Goal: Task Accomplishment & Management: Use online tool/utility

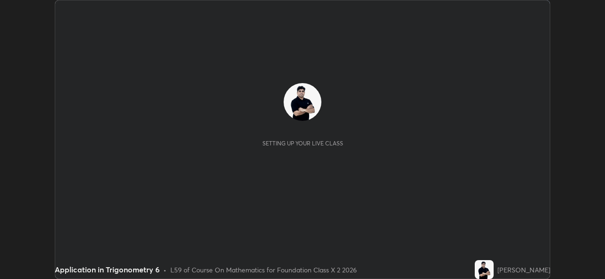
scroll to position [279, 604]
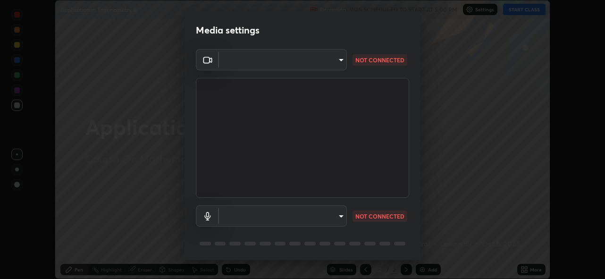
type input "5ae49b96af4897e6a410d98cecc9f5d5c34ce44bf214f7471ac41fe3bf41cfd7"
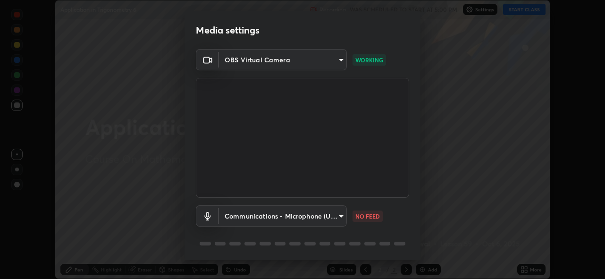
scroll to position [31, 0]
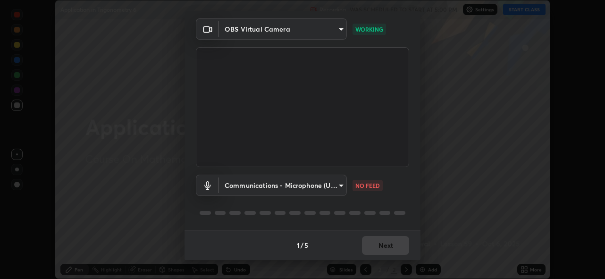
click at [236, 186] on body "Erase all Application in Trigonometry 6 Recording WAS SCHEDULED TO START AT 5:0…" at bounding box center [302, 139] width 605 height 279
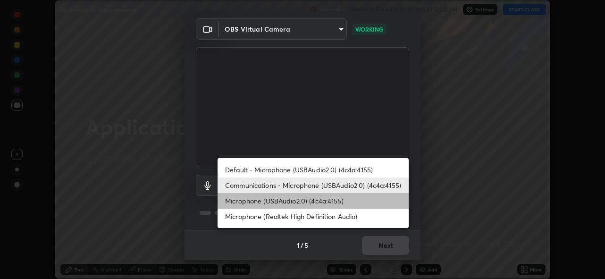
click at [245, 201] on li "Microphone (USBAudio2.0) (4c4a:4155)" at bounding box center [312, 201] width 191 height 16
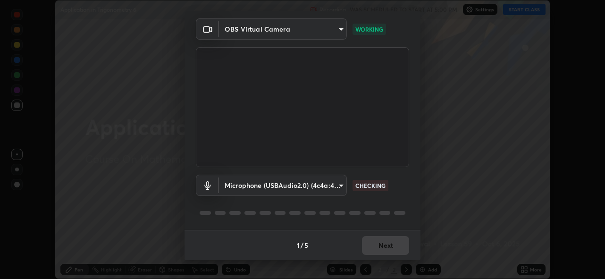
click at [252, 186] on body "Erase all Application in Trigonometry 6 Recording WAS SCHEDULED TO START AT 5:0…" at bounding box center [302, 139] width 605 height 279
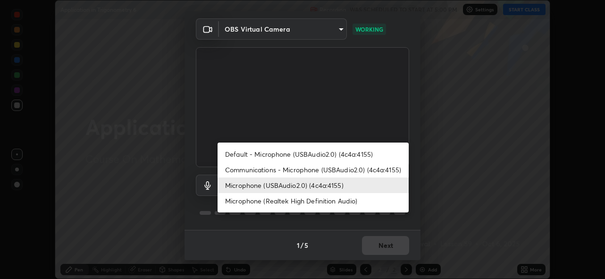
click at [255, 171] on li "Communications - Microphone (USBAudio2.0) (4c4a:4155)" at bounding box center [312, 170] width 191 height 16
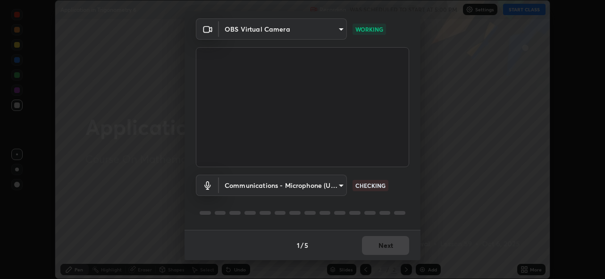
type input "communications"
click at [370, 244] on button "Next" at bounding box center [385, 245] width 47 height 19
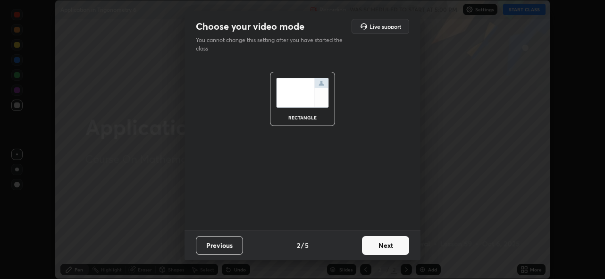
scroll to position [0, 0]
click at [375, 247] on button "Next" at bounding box center [385, 245] width 47 height 19
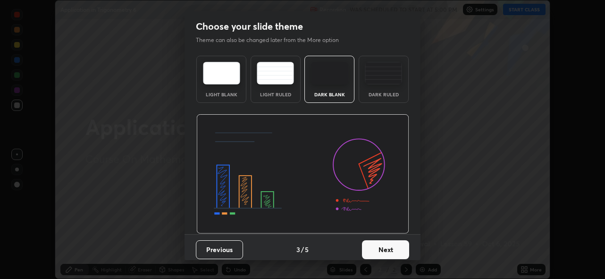
click at [378, 246] on button "Next" at bounding box center [385, 249] width 47 height 19
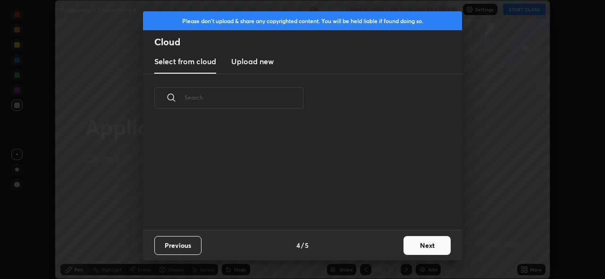
click at [382, 246] on div "Previous 4 / 5 Next" at bounding box center [302, 245] width 319 height 30
click at [380, 247] on div "Previous 4 / 5 Next" at bounding box center [302, 245] width 319 height 30
click at [428, 245] on button "Next" at bounding box center [426, 245] width 47 height 19
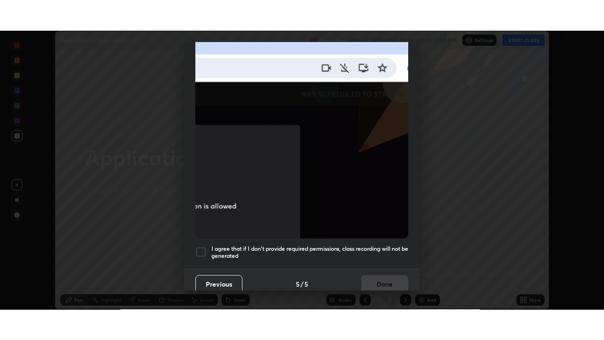
scroll to position [223, 0]
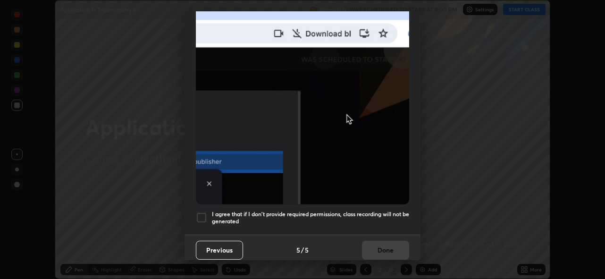
click at [201, 212] on div at bounding box center [201, 217] width 11 height 11
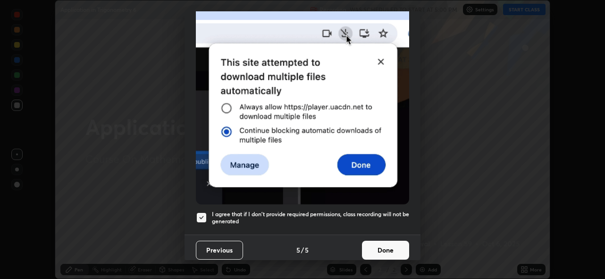
click at [387, 247] on button "Done" at bounding box center [385, 250] width 47 height 19
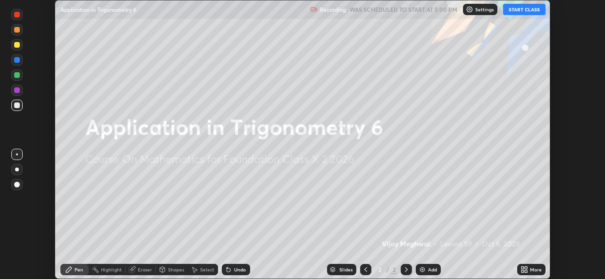
click at [526, 11] on button "START CLASS" at bounding box center [524, 9] width 42 height 11
click at [523, 267] on icon at bounding box center [522, 267] width 2 height 2
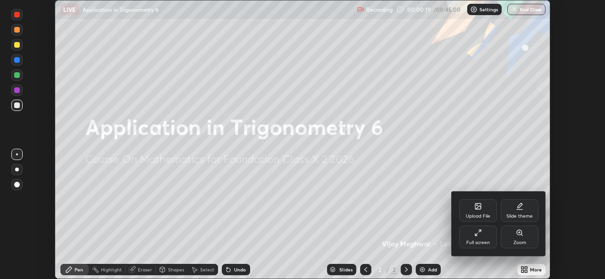
click at [482, 237] on div "Full screen" at bounding box center [478, 236] width 38 height 23
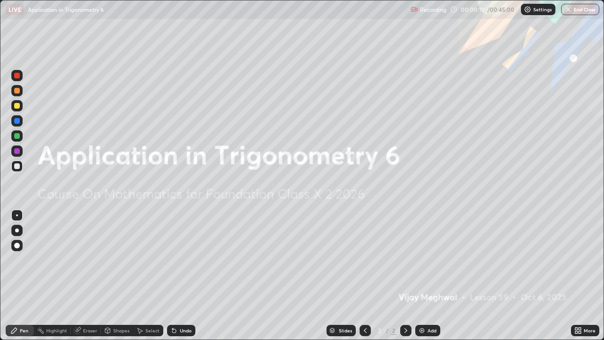
scroll to position [340, 604]
click at [421, 278] on img at bounding box center [422, 330] width 8 height 8
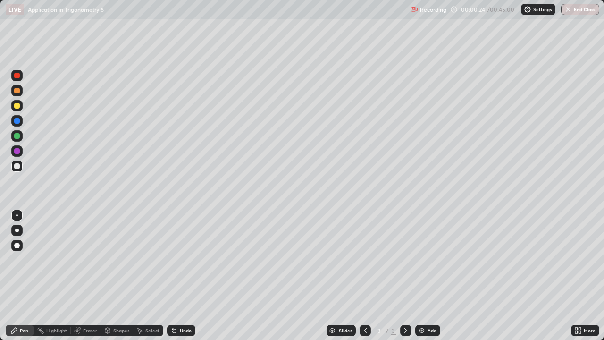
click at [18, 93] on div at bounding box center [17, 91] width 6 height 6
click at [18, 104] on div at bounding box center [17, 106] width 6 height 6
click at [124, 278] on div "Shapes" at bounding box center [121, 330] width 16 height 5
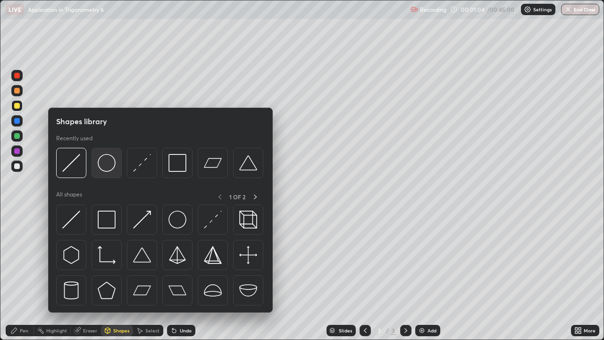
click at [113, 170] on img at bounding box center [107, 163] width 18 height 18
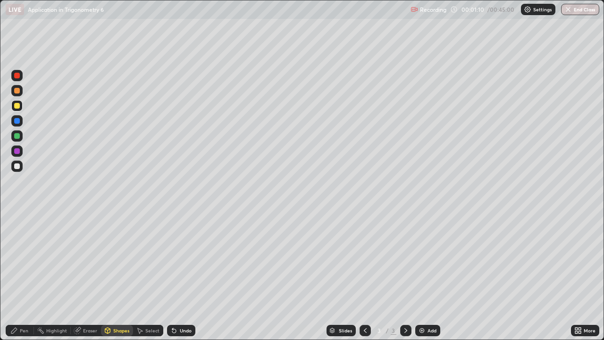
click at [113, 278] on div "Shapes" at bounding box center [121, 330] width 16 height 5
click at [13, 278] on div "Pen" at bounding box center [20, 329] width 28 height 11
click at [15, 163] on div at bounding box center [17, 166] width 6 height 6
click at [116, 278] on div "Shapes" at bounding box center [121, 330] width 16 height 5
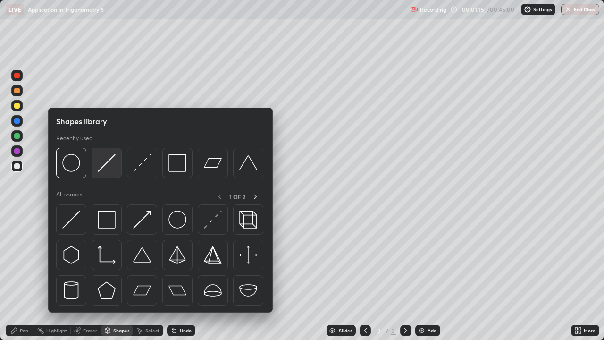
click at [108, 165] on img at bounding box center [107, 163] width 18 height 18
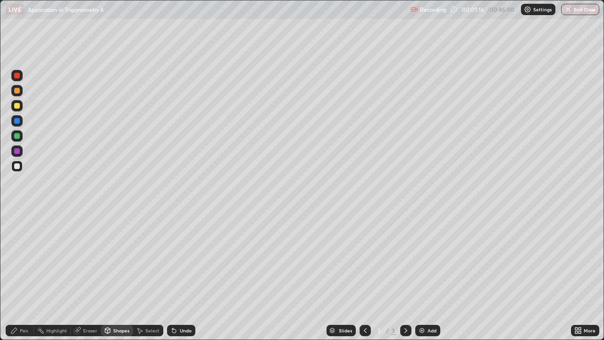
click at [19, 134] on div at bounding box center [17, 136] width 6 height 6
click at [17, 106] on div at bounding box center [17, 106] width 6 height 6
click at [25, 278] on div "Pen" at bounding box center [20, 329] width 28 height 11
click at [17, 91] on div at bounding box center [17, 91] width 6 height 6
click at [116, 278] on div "Shapes" at bounding box center [121, 330] width 16 height 5
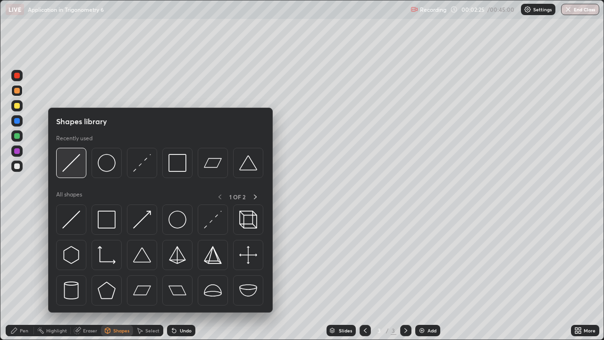
click at [65, 167] on img at bounding box center [71, 163] width 18 height 18
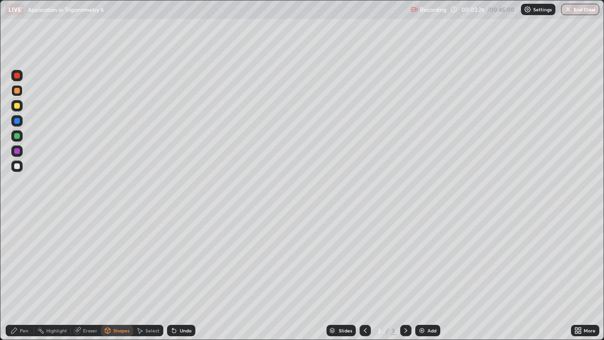
click at [18, 150] on div at bounding box center [17, 151] width 6 height 6
click at [18, 278] on div "Pen" at bounding box center [20, 329] width 28 height 11
click at [16, 91] on div at bounding box center [17, 91] width 6 height 6
click at [17, 122] on div at bounding box center [17, 121] width 6 height 6
click at [15, 136] on div at bounding box center [17, 136] width 6 height 6
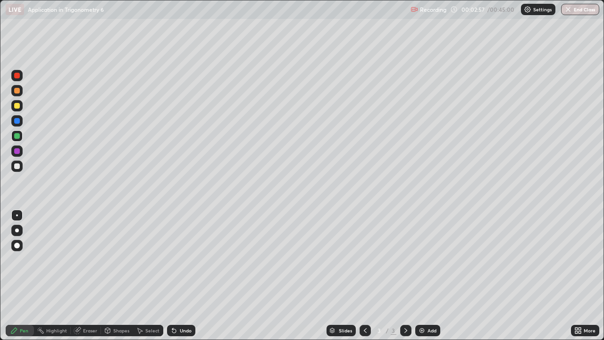
click at [181, 278] on div "Undo" at bounding box center [186, 330] width 12 height 5
click at [182, 278] on div "Undo" at bounding box center [186, 330] width 12 height 5
click at [183, 278] on div "Undo" at bounding box center [186, 330] width 12 height 5
click at [429, 278] on div "Add" at bounding box center [431, 330] width 9 height 5
click at [17, 121] on div at bounding box center [17, 121] width 6 height 6
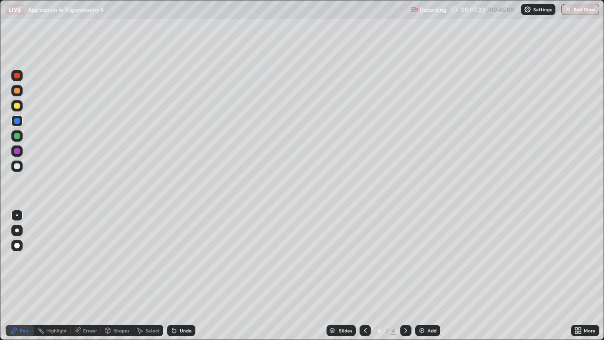
click at [17, 106] on div at bounding box center [17, 106] width 6 height 6
click at [17, 91] on div at bounding box center [17, 91] width 6 height 6
click at [17, 106] on div at bounding box center [17, 106] width 6 height 6
click at [17, 91] on div at bounding box center [17, 91] width 6 height 6
click at [17, 153] on div at bounding box center [17, 151] width 6 height 6
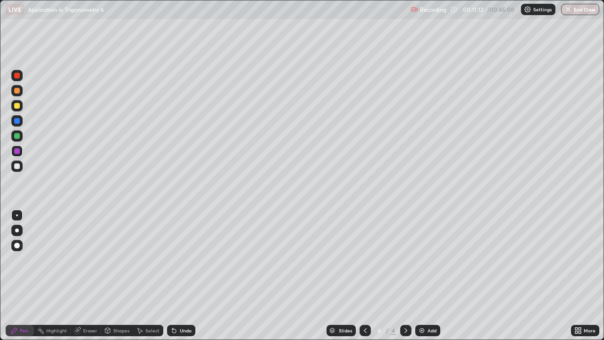
click at [427, 278] on div "Add" at bounding box center [431, 330] width 9 height 5
click at [121, 278] on div "Shapes" at bounding box center [121, 330] width 16 height 5
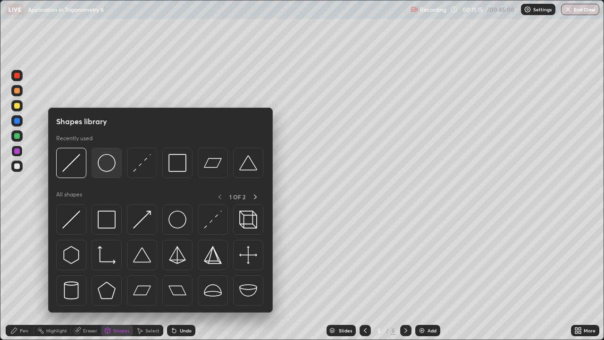
click at [110, 168] on img at bounding box center [107, 163] width 18 height 18
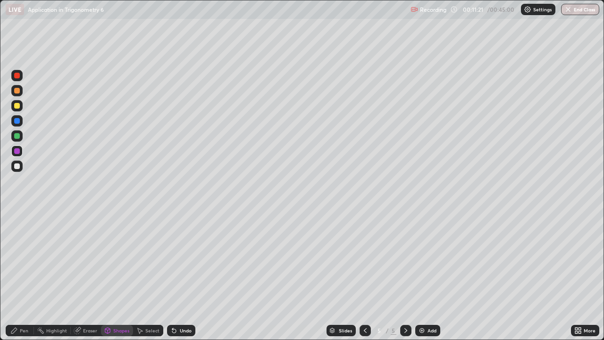
click at [123, 278] on div "Shapes" at bounding box center [121, 330] width 16 height 5
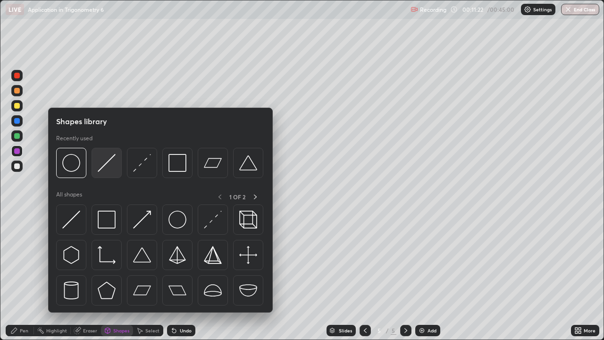
click at [110, 165] on img at bounding box center [107, 163] width 18 height 18
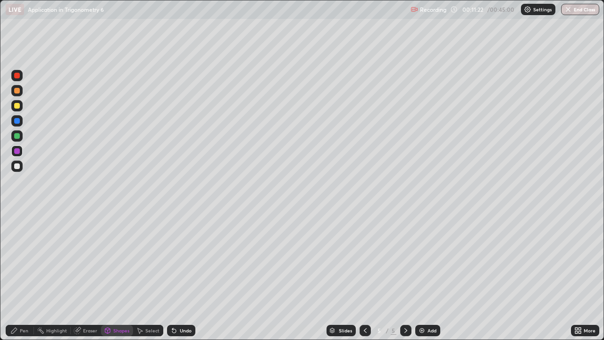
click at [19, 165] on div at bounding box center [17, 166] width 6 height 6
click at [27, 278] on div "Pen" at bounding box center [20, 329] width 28 height 11
click at [118, 278] on div "Shapes" at bounding box center [121, 330] width 16 height 5
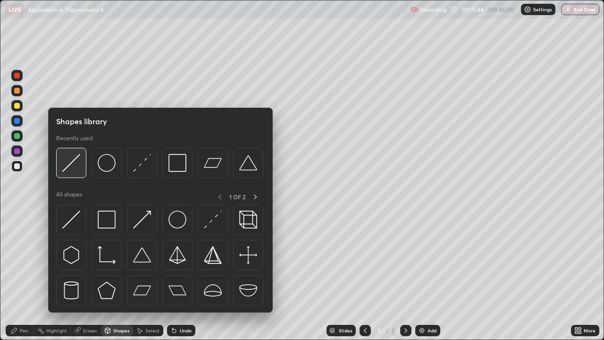
click at [75, 164] on img at bounding box center [71, 163] width 18 height 18
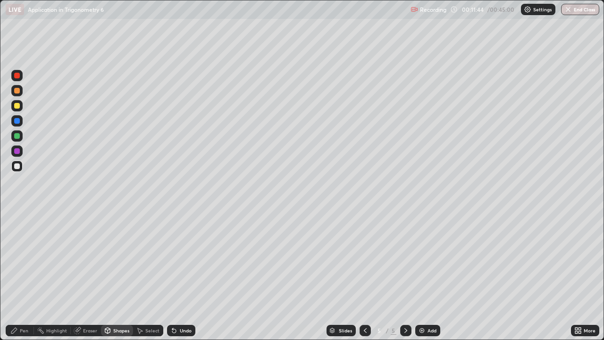
click at [21, 151] on div at bounding box center [16, 150] width 11 height 11
click at [22, 133] on div at bounding box center [16, 135] width 11 height 11
click at [26, 278] on div "Pen" at bounding box center [24, 330] width 8 height 5
click at [16, 106] on div at bounding box center [17, 106] width 6 height 6
click at [17, 91] on div at bounding box center [17, 91] width 6 height 6
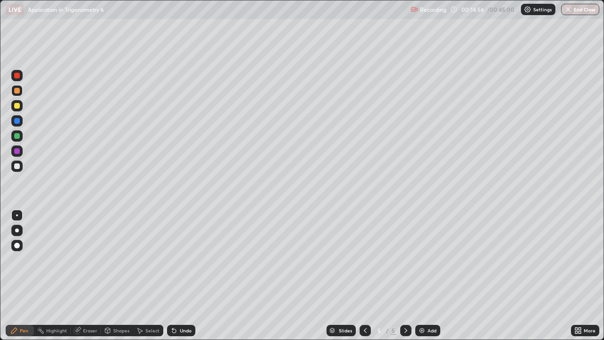
click at [90, 278] on div "Eraser" at bounding box center [90, 330] width 14 height 5
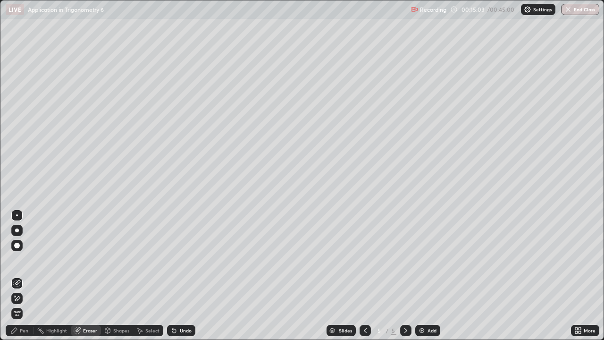
click at [24, 278] on div "Pen" at bounding box center [24, 330] width 8 height 5
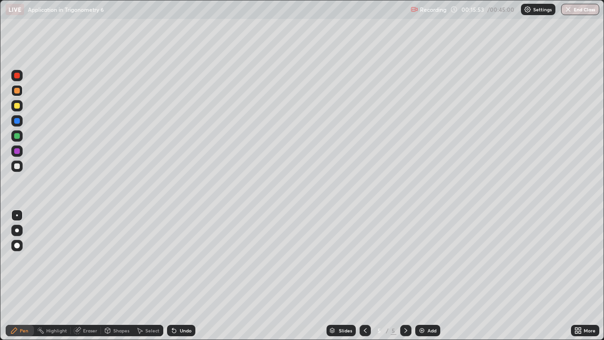
click at [153, 278] on div "Select" at bounding box center [152, 330] width 14 height 5
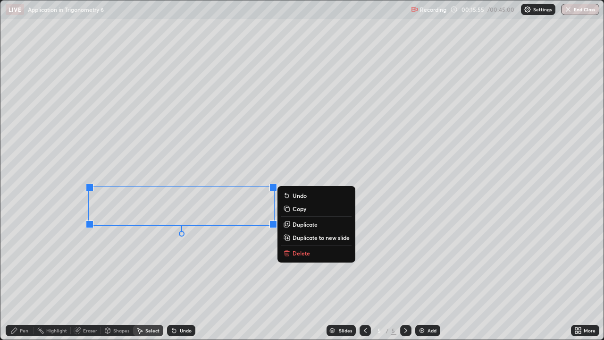
click at [291, 251] on button "Delete" at bounding box center [316, 252] width 70 height 11
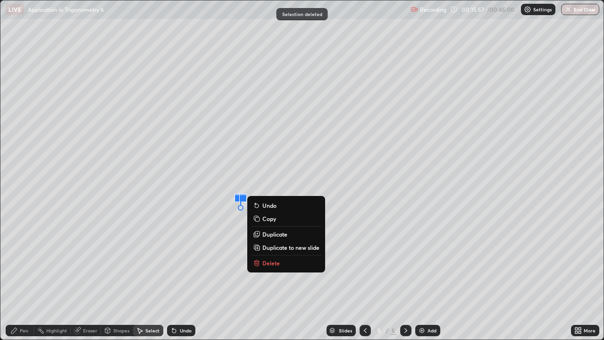
click at [272, 261] on p "Delete" at bounding box center [270, 263] width 17 height 8
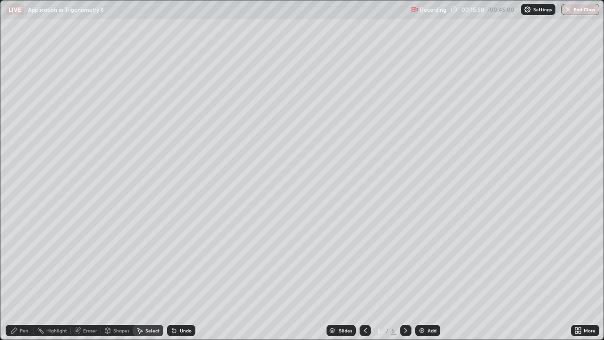
click at [28, 278] on div "Pen" at bounding box center [24, 330] width 8 height 5
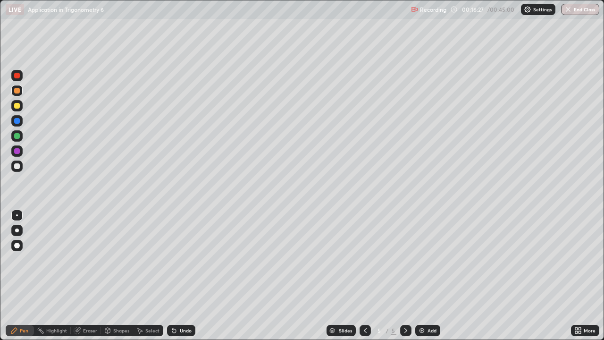
click at [174, 278] on icon at bounding box center [174, 330] width 8 height 8
click at [172, 278] on icon at bounding box center [174, 331] width 4 height 4
click at [175, 278] on icon at bounding box center [174, 330] width 8 height 8
click at [177, 278] on div "Undo" at bounding box center [181, 329] width 28 height 11
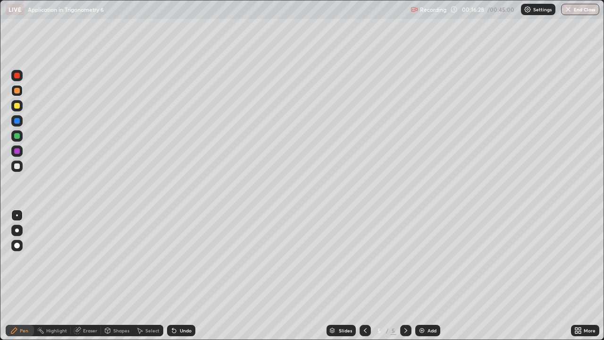
click at [177, 278] on div "Undo" at bounding box center [181, 329] width 28 height 11
click at [180, 278] on div "Undo" at bounding box center [181, 329] width 28 height 11
click at [179, 278] on div "Undo" at bounding box center [181, 329] width 28 height 11
click at [181, 278] on div "Undo" at bounding box center [181, 329] width 28 height 11
click at [180, 278] on div "Undo" at bounding box center [179, 330] width 32 height 19
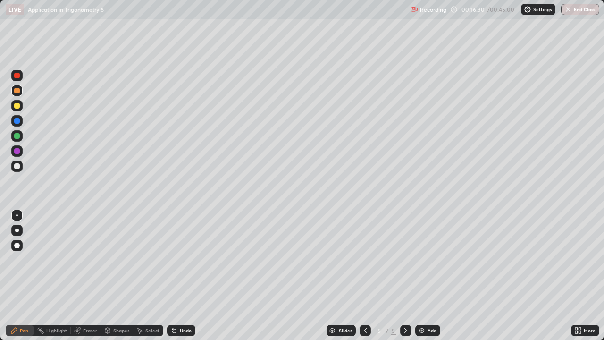
click at [180, 278] on div "Undo" at bounding box center [179, 330] width 32 height 19
click at [24, 278] on div "Pen" at bounding box center [24, 330] width 8 height 5
click at [428, 278] on div "Add" at bounding box center [431, 330] width 9 height 5
click at [120, 278] on div "Shapes" at bounding box center [121, 330] width 16 height 5
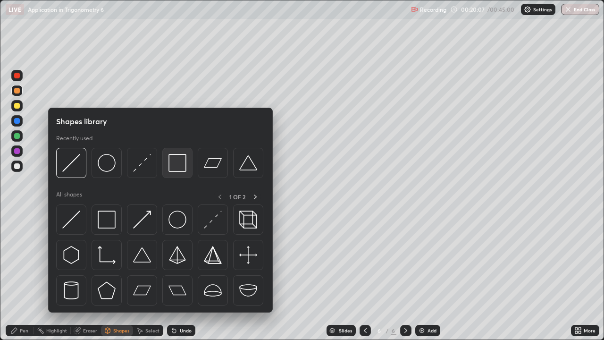
click at [181, 167] on img at bounding box center [177, 163] width 18 height 18
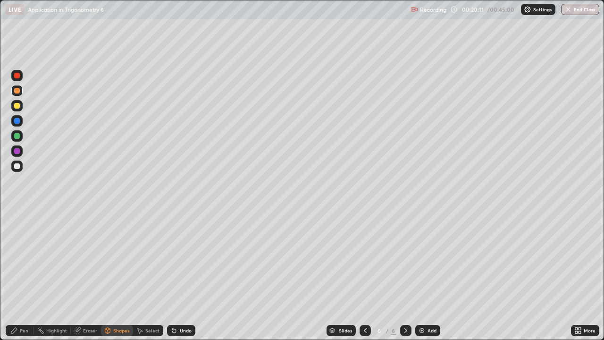
click at [24, 278] on div "Pen" at bounding box center [24, 330] width 8 height 5
click at [18, 167] on div at bounding box center [17, 166] width 6 height 6
click at [17, 106] on div at bounding box center [17, 106] width 6 height 6
click at [16, 106] on div at bounding box center [17, 106] width 6 height 6
click at [17, 91] on div at bounding box center [17, 91] width 6 height 6
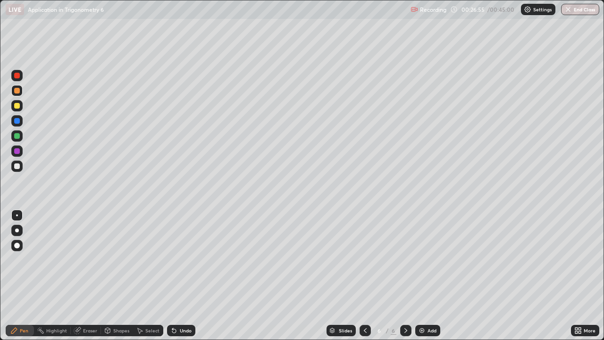
click at [424, 278] on img at bounding box center [422, 330] width 8 height 8
click at [120, 278] on div "Shapes" at bounding box center [121, 330] width 16 height 5
click at [182, 278] on div "Undo" at bounding box center [186, 330] width 12 height 5
click at [128, 278] on div "Shapes" at bounding box center [121, 330] width 16 height 5
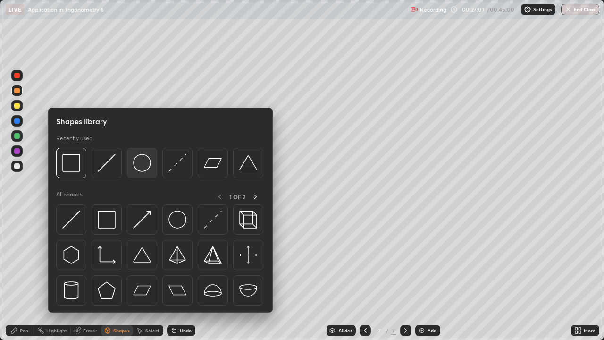
click at [142, 163] on img at bounding box center [142, 163] width 18 height 18
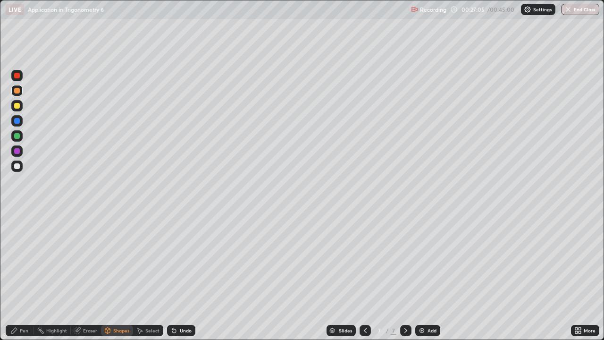
click at [123, 278] on div "Shapes" at bounding box center [121, 330] width 16 height 5
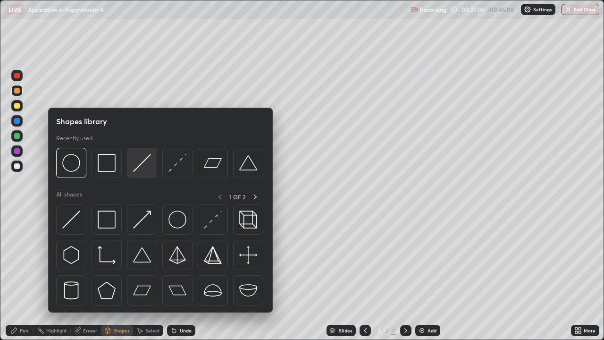
click at [138, 168] on img at bounding box center [142, 163] width 18 height 18
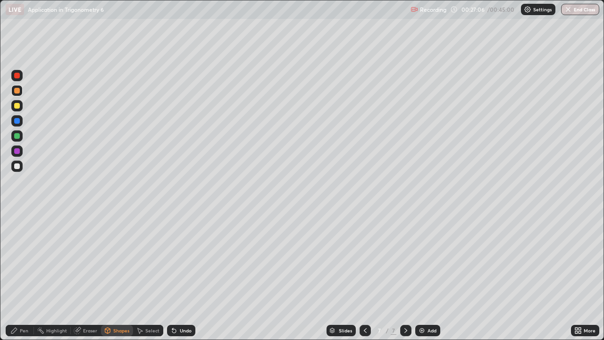
click at [17, 166] on div at bounding box center [17, 166] width 6 height 6
click at [24, 278] on div "Pen" at bounding box center [24, 330] width 8 height 5
click at [16, 104] on div at bounding box center [17, 106] width 6 height 6
click at [17, 122] on div at bounding box center [17, 121] width 6 height 6
click at [17, 136] on div at bounding box center [17, 136] width 6 height 6
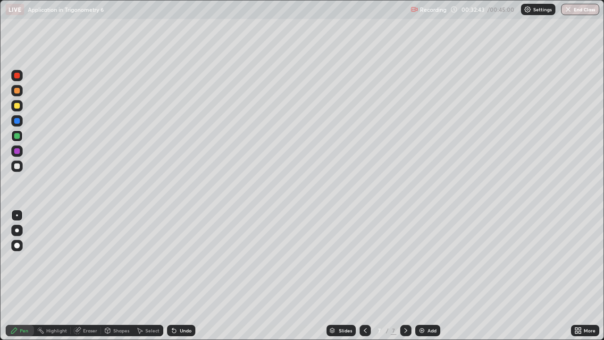
click at [425, 278] on div "Add" at bounding box center [427, 329] width 25 height 11
click at [116, 278] on div "Shapes" at bounding box center [121, 330] width 16 height 5
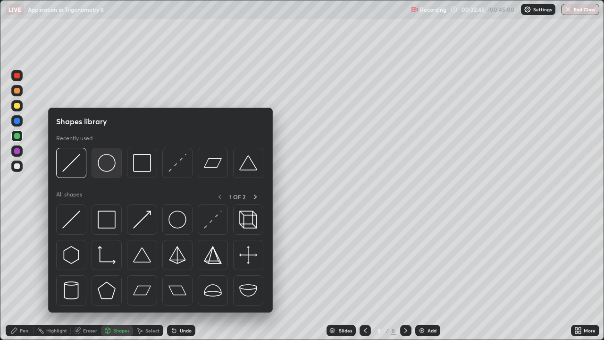
click at [112, 164] on img at bounding box center [107, 163] width 18 height 18
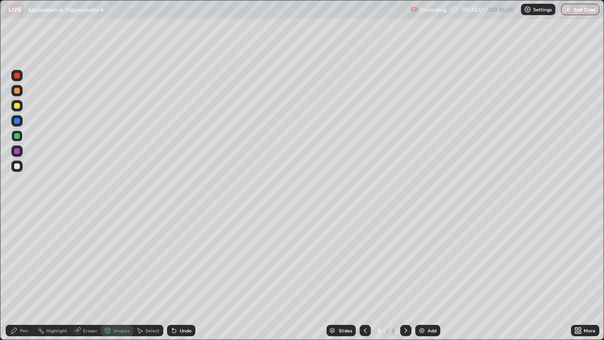
click at [186, 278] on div "Undo" at bounding box center [186, 330] width 12 height 5
click at [126, 278] on div "Shapes" at bounding box center [121, 330] width 16 height 5
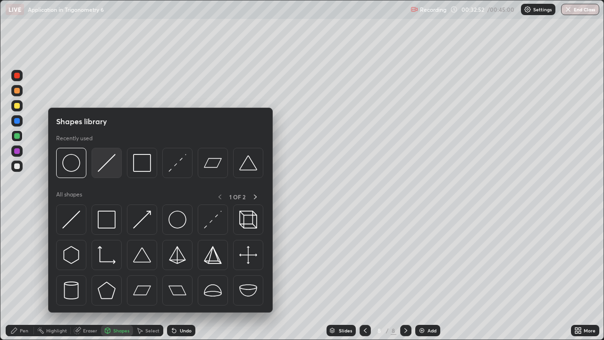
click at [105, 166] on img at bounding box center [107, 163] width 18 height 18
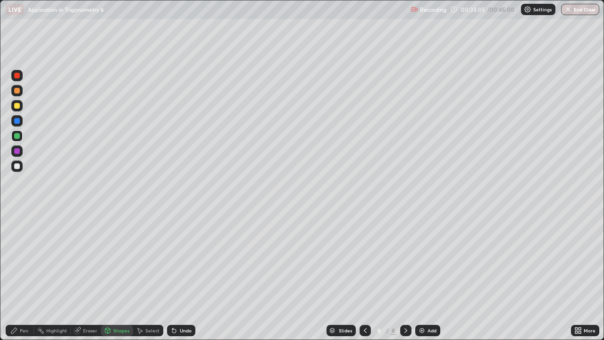
click at [25, 278] on div "Pen" at bounding box center [24, 330] width 8 height 5
click at [17, 166] on div at bounding box center [17, 166] width 6 height 6
click at [180, 278] on div "Undo" at bounding box center [186, 330] width 12 height 5
click at [183, 278] on div "Undo" at bounding box center [186, 330] width 12 height 5
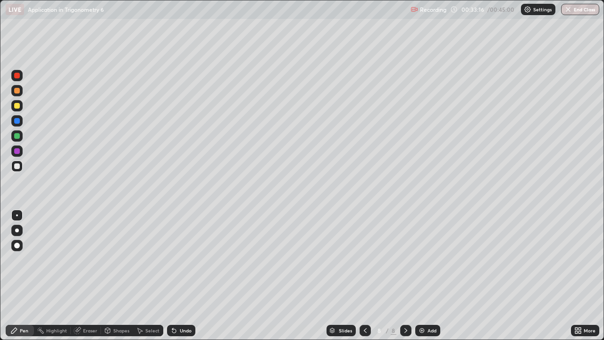
click at [180, 278] on div "Undo" at bounding box center [181, 329] width 28 height 11
click at [16, 109] on div at bounding box center [16, 105] width 11 height 11
click at [17, 94] on div at bounding box center [16, 90] width 11 height 11
click at [86, 278] on div "Eraser" at bounding box center [90, 330] width 14 height 5
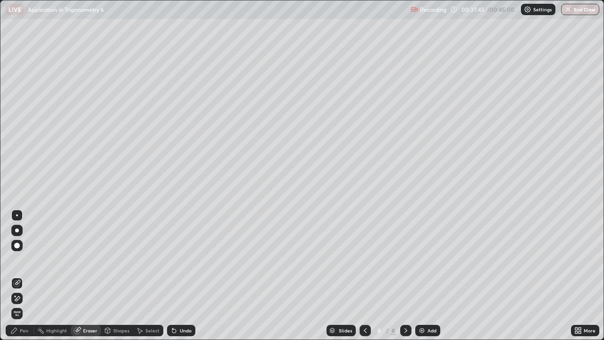
click at [24, 278] on div "Pen" at bounding box center [24, 330] width 8 height 5
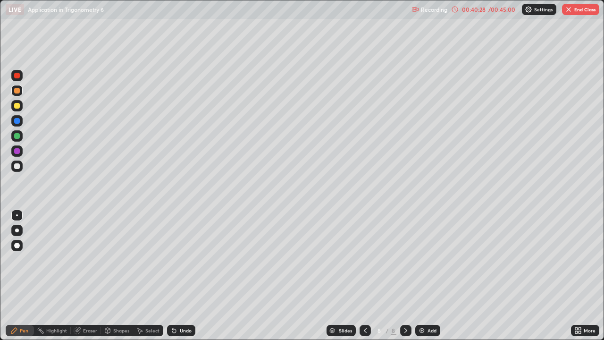
click at [582, 8] on button "End Class" at bounding box center [580, 9] width 37 height 11
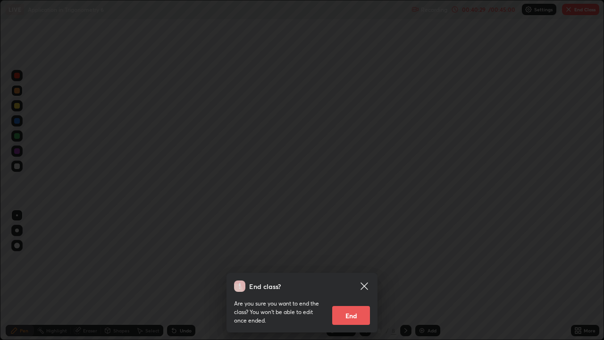
click at [350, 278] on button "End" at bounding box center [351, 315] width 38 height 19
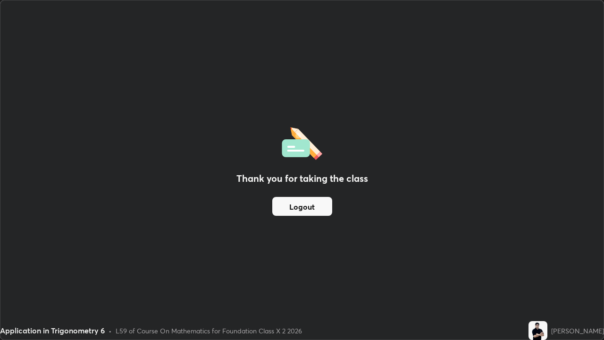
click at [306, 208] on button "Logout" at bounding box center [302, 206] width 60 height 19
click at [307, 206] on button "Logout" at bounding box center [302, 206] width 60 height 19
